Goal: Feedback & Contribution: Submit feedback/report problem

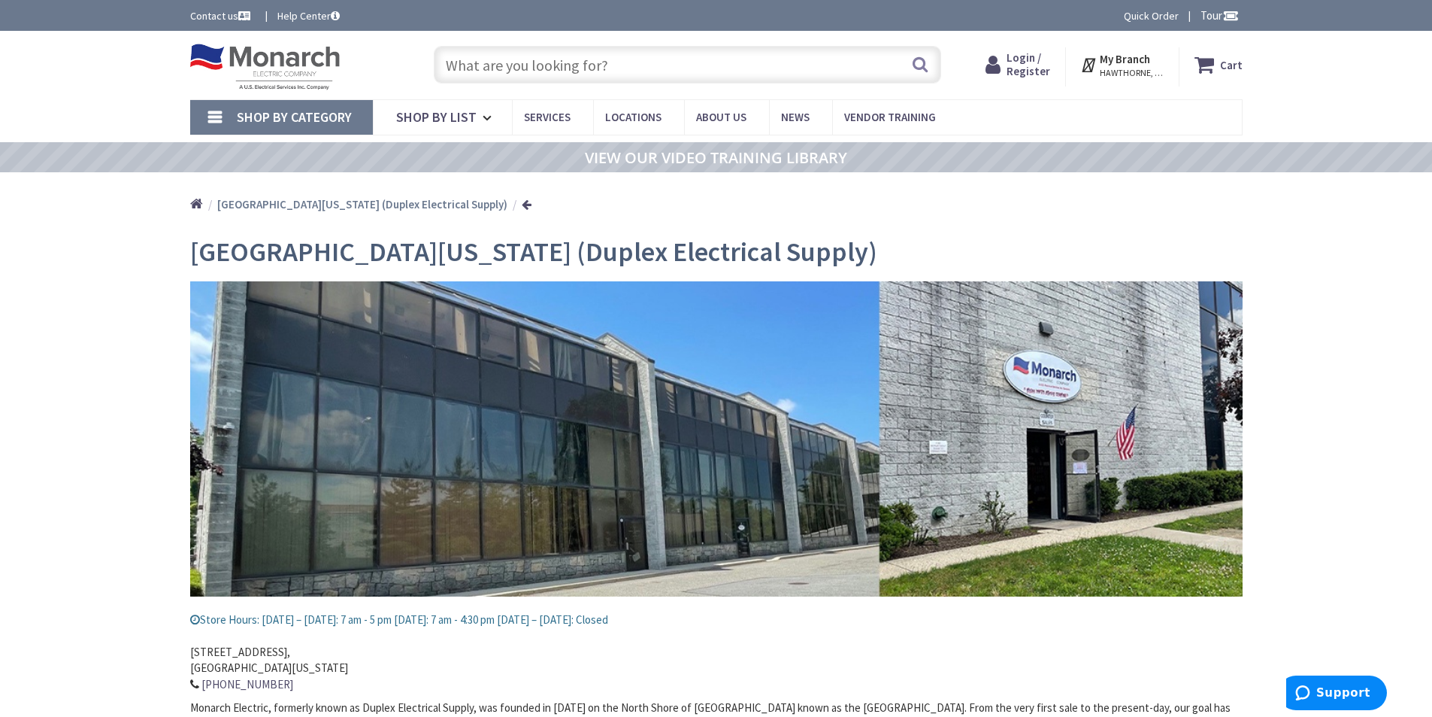
drag, startPoint x: 812, startPoint y: 205, endPoint x: 832, endPoint y: 195, distance: 21.9
click at [812, 205] on div "Home Port Washington (Duplex Electrical Supply)" at bounding box center [717, 198] width 1128 height 53
click at [726, 208] on span "Contact Us" at bounding box center [716, 203] width 49 height 15
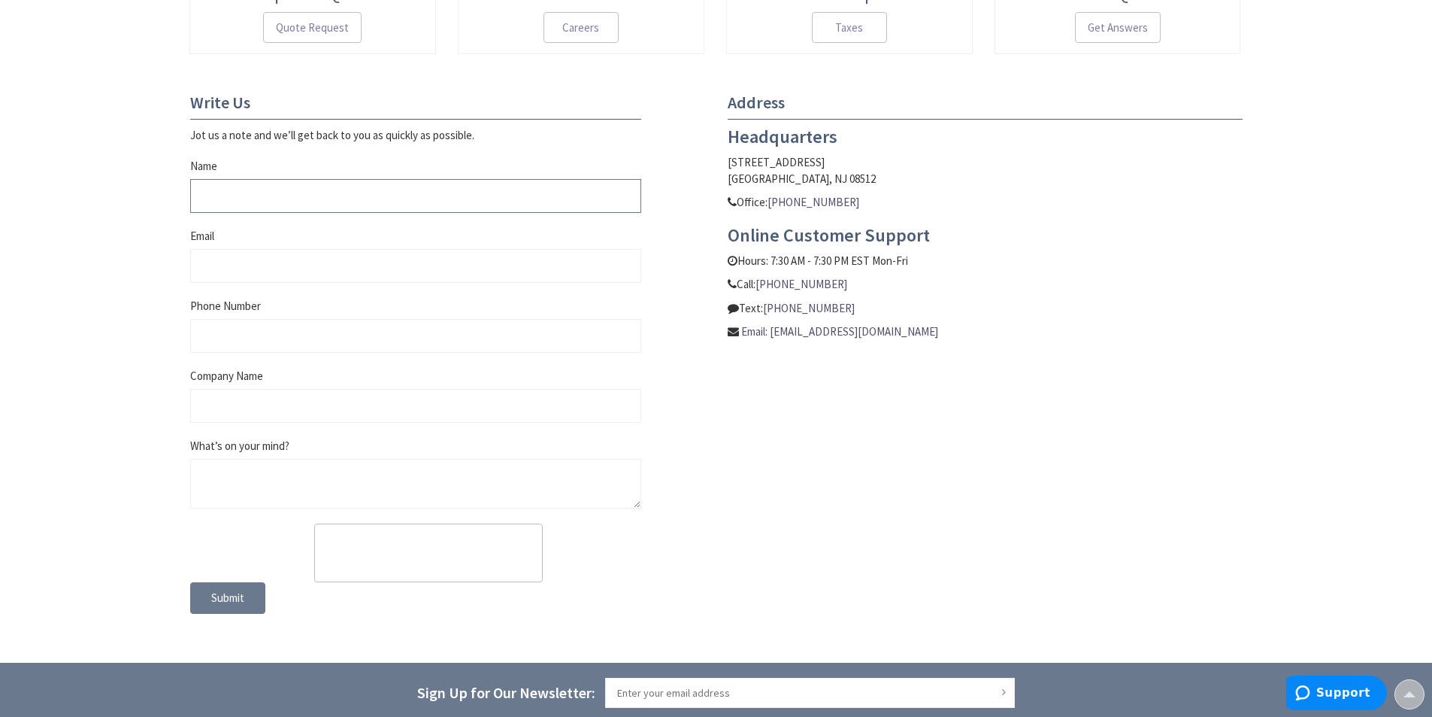
click at [220, 198] on input "Name" at bounding box center [415, 196] width 451 height 34
type input "[PERSON_NAME]"
type input "[EMAIL_ADDRESS][DOMAIN_NAME]"
type input "4062994196"
type input "All Star Estimation LLC"
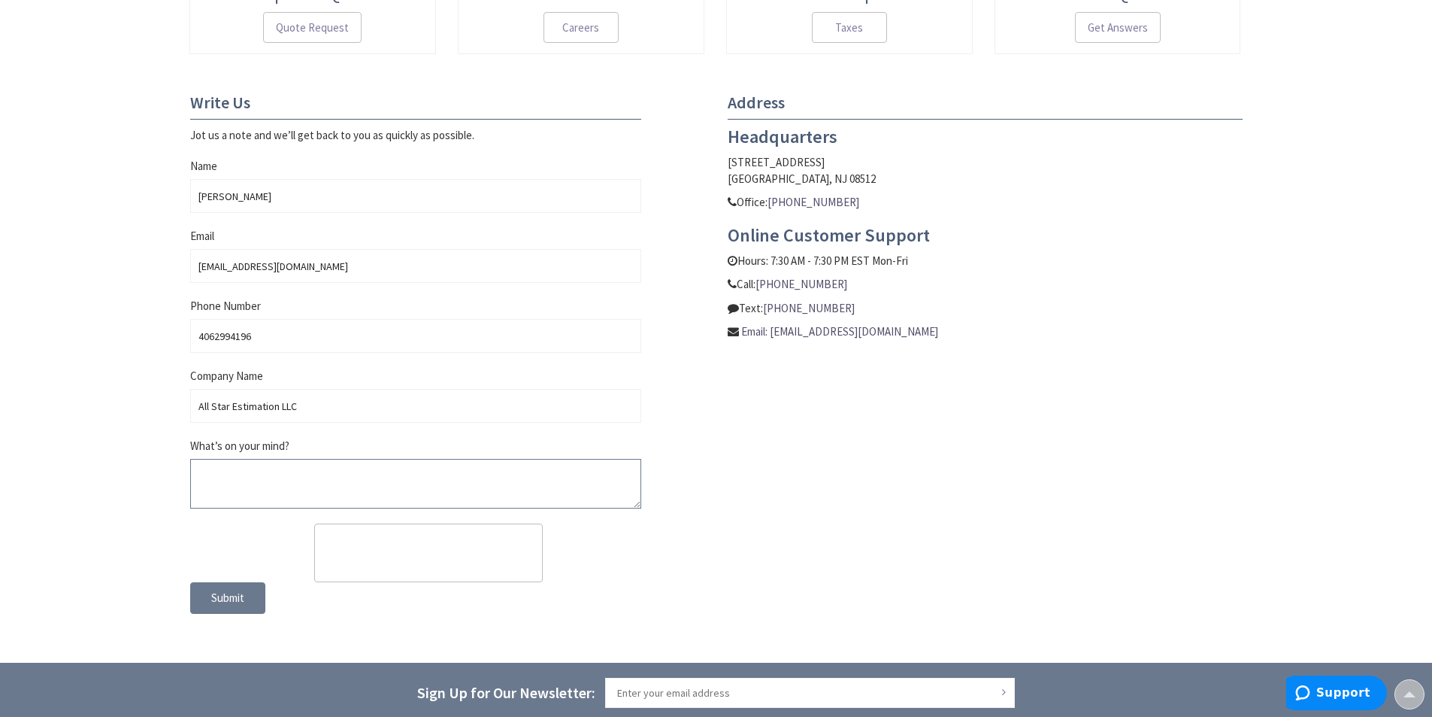
click at [242, 487] on textarea "What’s on your mind?" at bounding box center [415, 484] width 451 height 50
paste textarea "Hi, I hope you’re doing well! We provide detailed estimates for new constructio…"
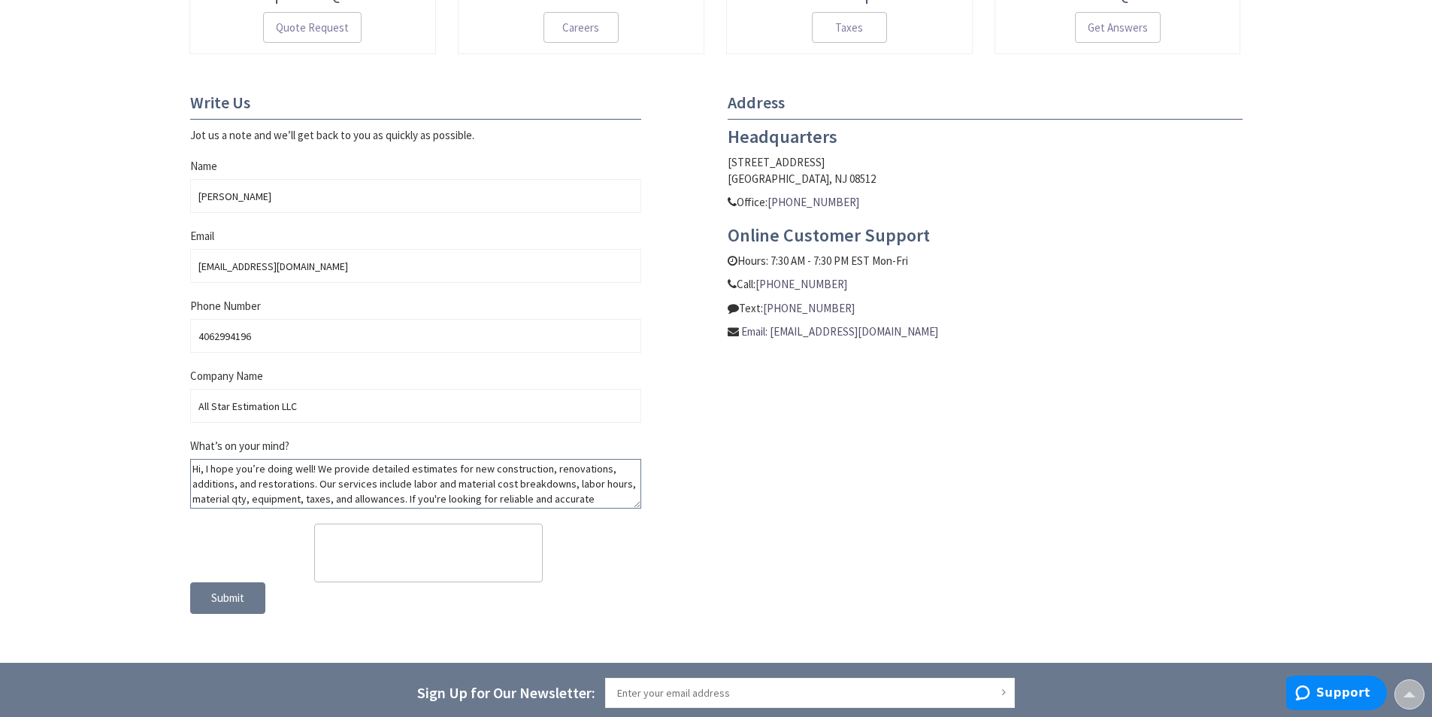
scroll to position [44, 0]
type textarea "Hi, I hope you’re doing well! We provide detailed estimates for new constructio…"
click at [240, 592] on span "Submit" at bounding box center [227, 597] width 33 height 14
